Goal: Task Accomplishment & Management: Manage account settings

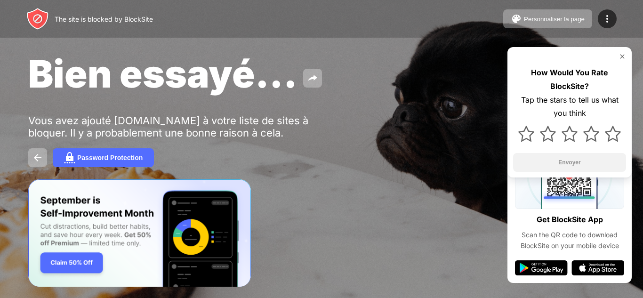
drag, startPoint x: 0, startPoint y: 0, endPoint x: 332, endPoint y: -37, distance: 334.4
click at [332, 0] on html "The site is blocked by BlockSite Personnaliser la page Modifier la liste des bl…" at bounding box center [321, 149] width 643 height 298
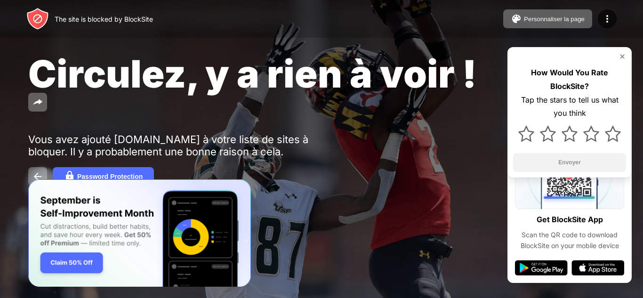
drag, startPoint x: 0, startPoint y: 0, endPoint x: 396, endPoint y: 27, distance: 396.8
click at [396, 27] on div "The site is blocked by BlockSite Personnaliser la page Modifier la liste des bl…" at bounding box center [321, 19] width 643 height 38
click at [615, 20] on div at bounding box center [607, 18] width 19 height 19
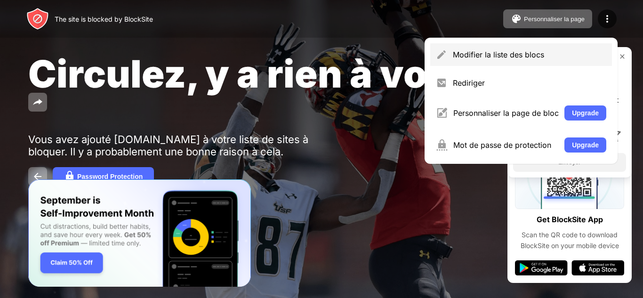
click at [515, 55] on div "Modifier la liste des blocs" at bounding box center [529, 54] width 153 height 9
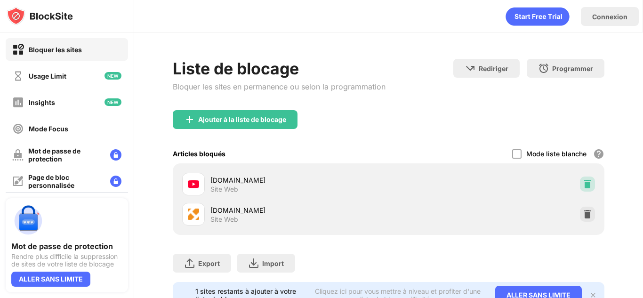
click at [580, 177] on div at bounding box center [587, 184] width 15 height 15
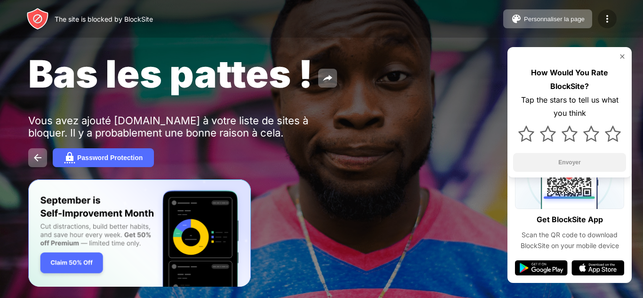
click at [604, 24] on img at bounding box center [607, 18] width 11 height 11
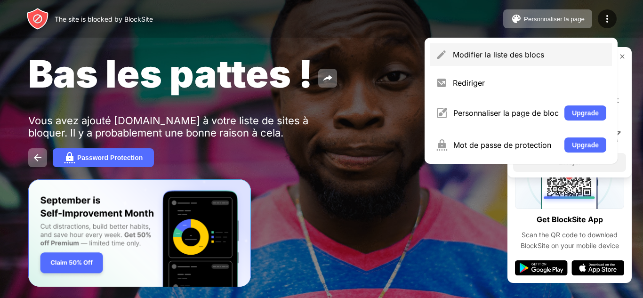
click at [532, 51] on div "Modifier la liste des blocs" at bounding box center [529, 54] width 153 height 9
